Goal: Information Seeking & Learning: Check status

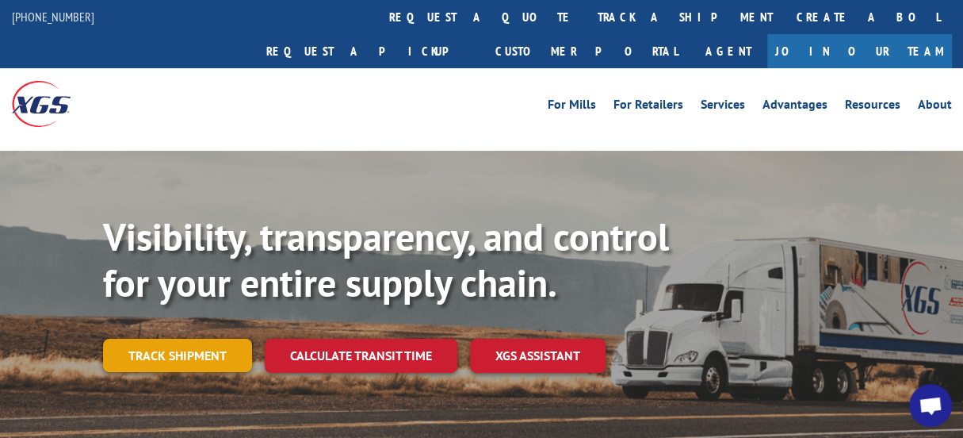
click at [217, 338] on link "Track shipment" at bounding box center [177, 354] width 149 height 33
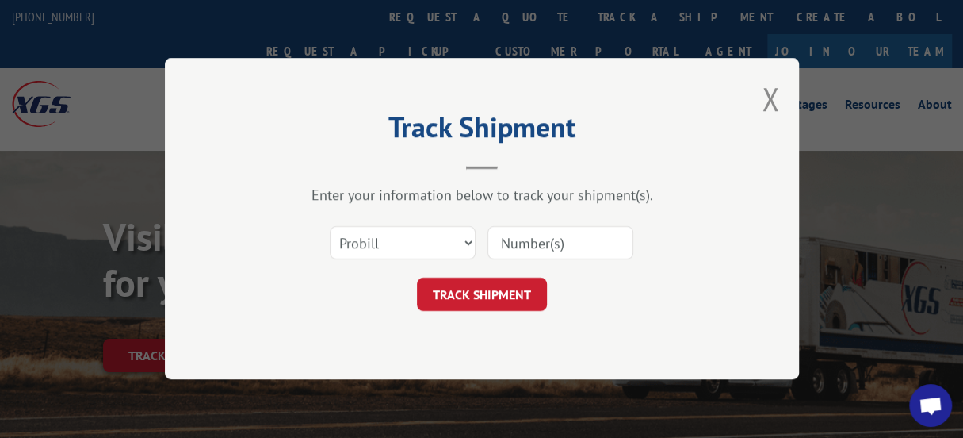
click at [500, 244] on input at bounding box center [560, 243] width 146 height 33
paste input "17468154"
type input "17468154"
click at [466, 291] on button "TRACK SHIPMENT" at bounding box center [482, 294] width 130 height 33
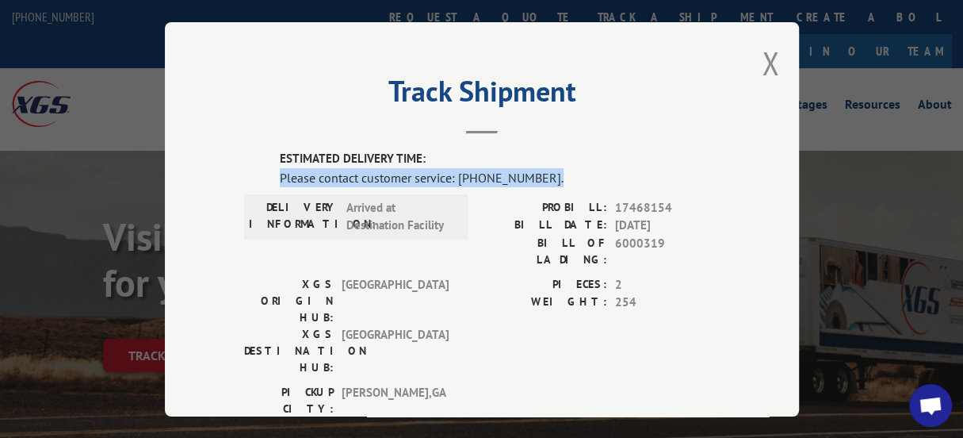
drag, startPoint x: 543, startPoint y: 167, endPoint x: 271, endPoint y: 177, distance: 272.0
click at [271, 177] on div "ESTIMATED DELIVERY TIME: Please contact customer service: [PHONE_NUMBER]. DELIV…" at bounding box center [482, 419] width 476 height 539
copy div "Please contact customer service: [PHONE_NUMBER]."
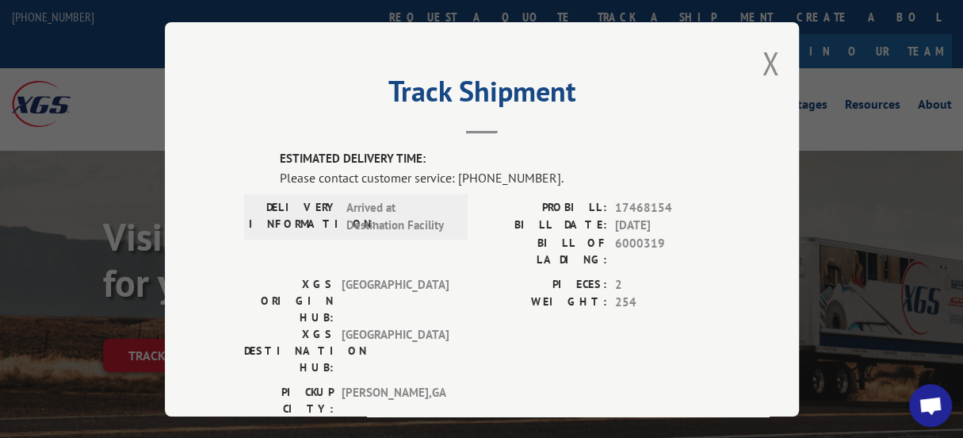
click at [676, 383] on div "PICKUP CITY: [GEOGRAPHIC_DATA] , [GEOGRAPHIC_DATA]: [GEOGRAPHIC_DATA] , [GEOGRA…" at bounding box center [482, 420] width 476 height 75
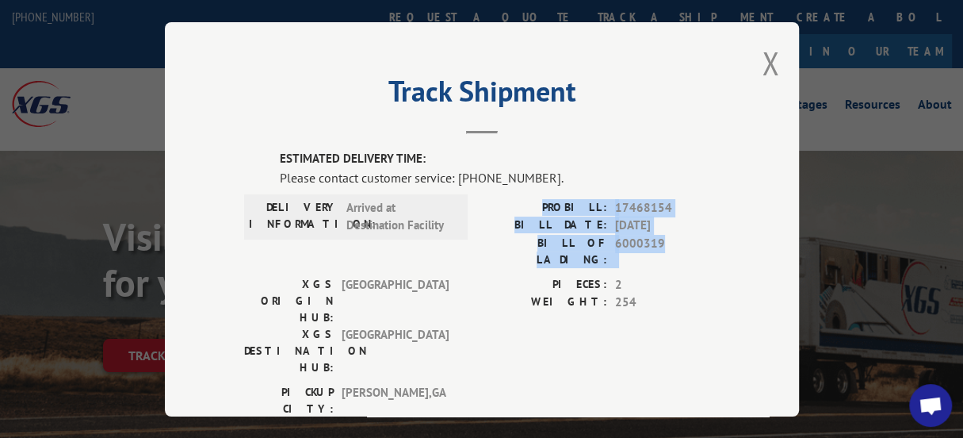
drag, startPoint x: 556, startPoint y: 198, endPoint x: 670, endPoint y: 241, distance: 121.2
click at [670, 241] on div "PROBILL: 17468154 BILL DATE: [DATE] BILL OF LADING: 6000319" at bounding box center [601, 232] width 238 height 69
copy div "PROBILL: 17468154 BILL DATE: [DATE] BILL OF LADING: 6000319"
click at [765, 54] on button "Close modal" at bounding box center [770, 63] width 17 height 42
